Goal: Task Accomplishment & Management: Manage account settings

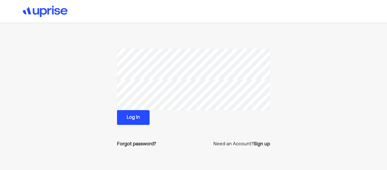
click at [123, 120] on button "Log in" at bounding box center [133, 117] width 33 height 15
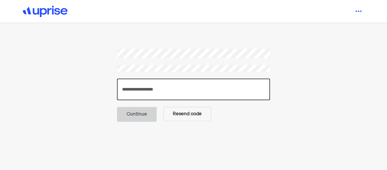
click at [218, 87] on input "number" at bounding box center [193, 89] width 153 height 22
type input "******"
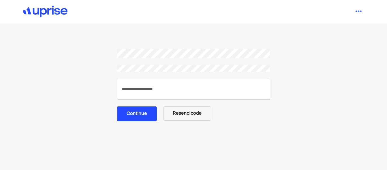
click at [131, 114] on button "Continue" at bounding box center [137, 113] width 40 height 15
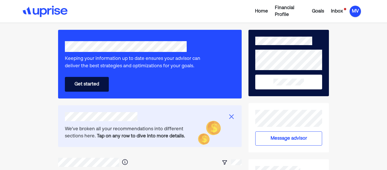
click at [358, 14] on div "MV" at bounding box center [354, 11] width 11 height 11
click at [351, 32] on div "Settings" at bounding box center [351, 35] width 18 height 7
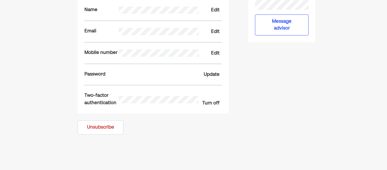
scroll to position [115, 0]
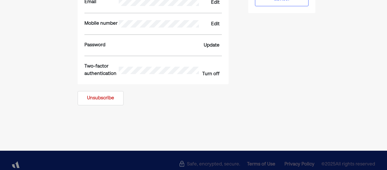
click at [102, 96] on button "Unsubscribe" at bounding box center [101, 98] width 46 height 14
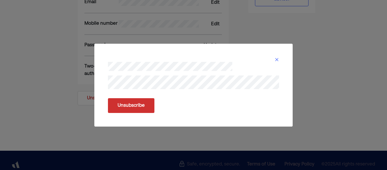
click at [130, 104] on button "Unsubscribe" at bounding box center [131, 105] width 46 height 15
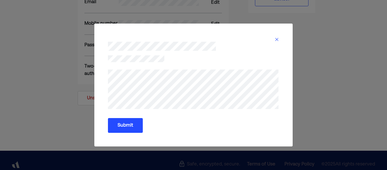
click at [126, 124] on button "Submit" at bounding box center [125, 125] width 35 height 15
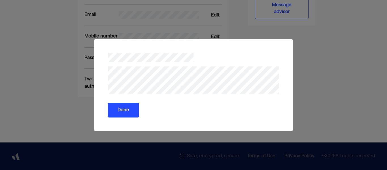
scroll to position [102, 0]
click at [126, 110] on button "Done" at bounding box center [123, 109] width 31 height 15
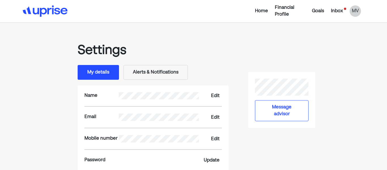
scroll to position [0, 0]
